Goal: Information Seeking & Learning: Learn about a topic

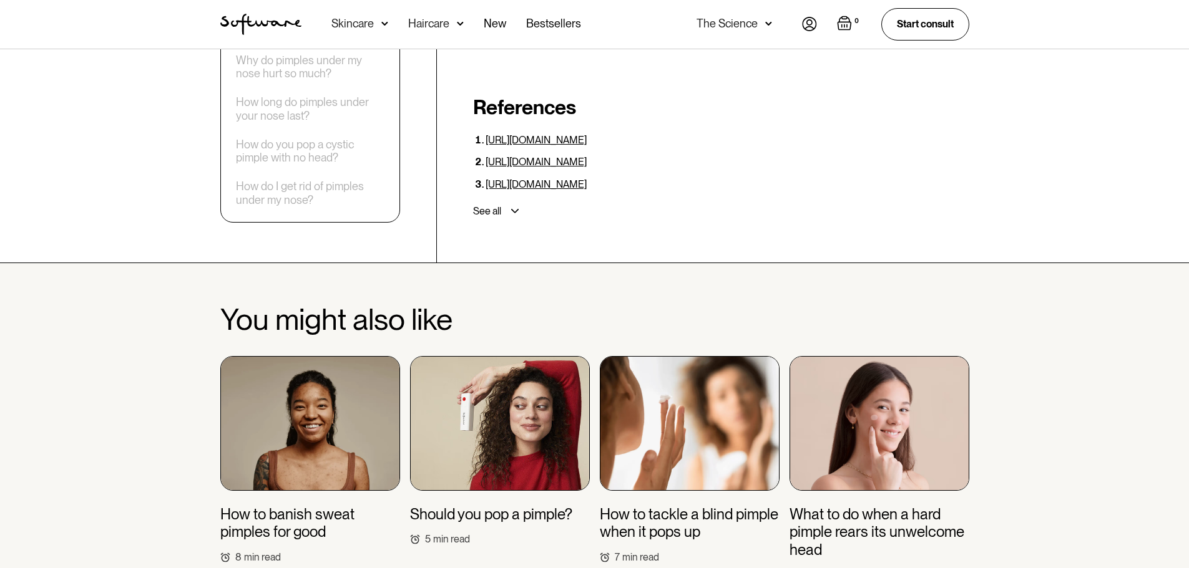
scroll to position [2745, 0]
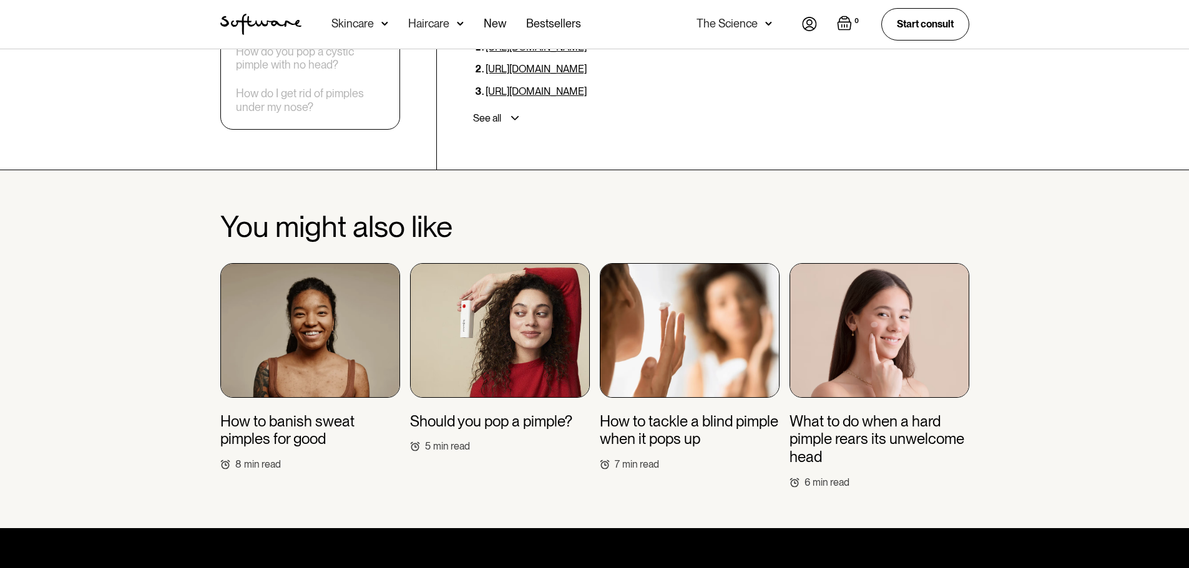
click at [840, 332] on img at bounding box center [879, 330] width 180 height 135
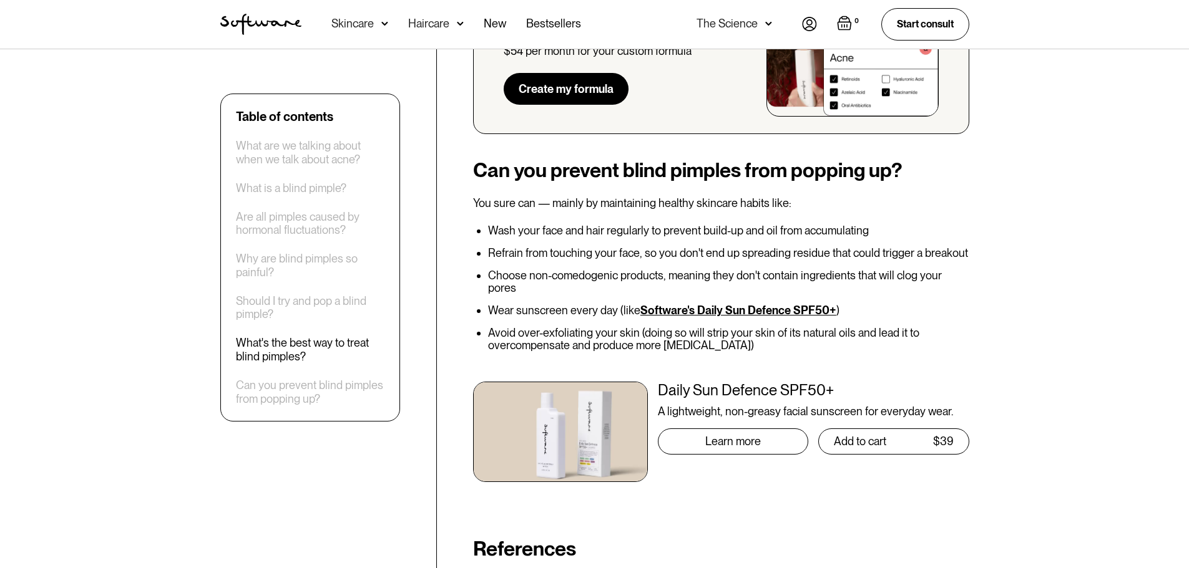
scroll to position [3057, 0]
